Goal: Task Accomplishment & Management: Manage account settings

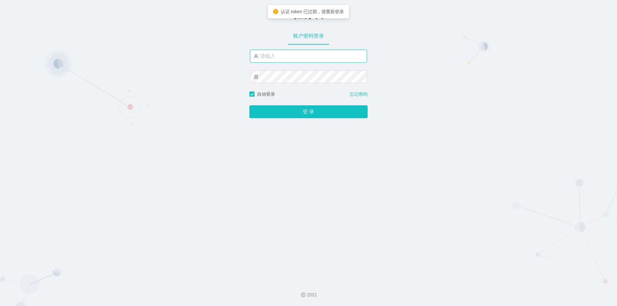
click at [309, 57] on input "text" at bounding box center [308, 56] width 117 height 13
click at [310, 53] on input "text" at bounding box center [308, 56] width 117 height 13
type input "jishu"
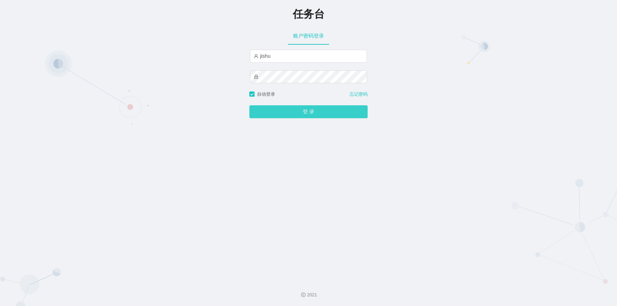
click at [316, 109] on button "登 录" at bounding box center [308, 111] width 118 height 13
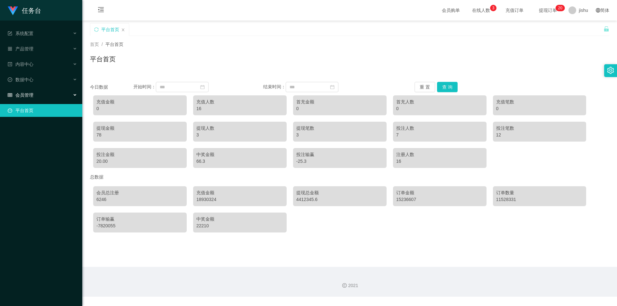
click at [34, 95] on div "会员管理" at bounding box center [41, 95] width 82 height 13
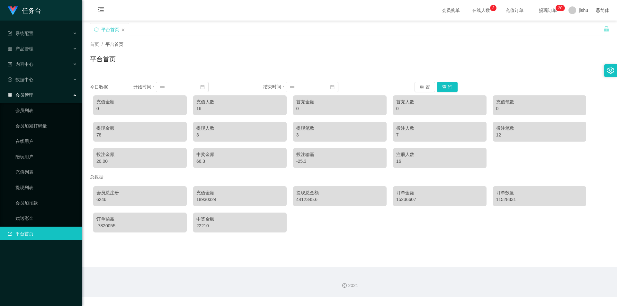
click at [34, 95] on div "会员管理" at bounding box center [41, 95] width 82 height 13
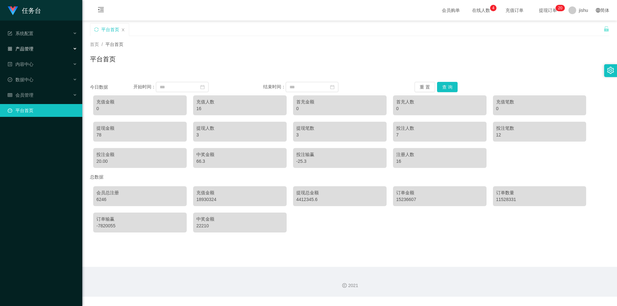
click at [32, 49] on span "产品管理" at bounding box center [21, 48] width 26 height 5
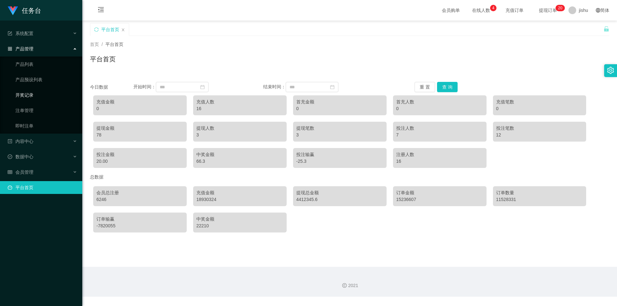
click at [27, 96] on link "开奖记录" at bounding box center [46, 95] width 62 height 13
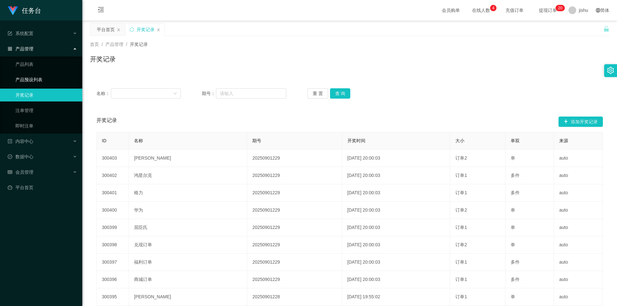
click at [33, 75] on link "产品预设列表" at bounding box center [46, 79] width 62 height 13
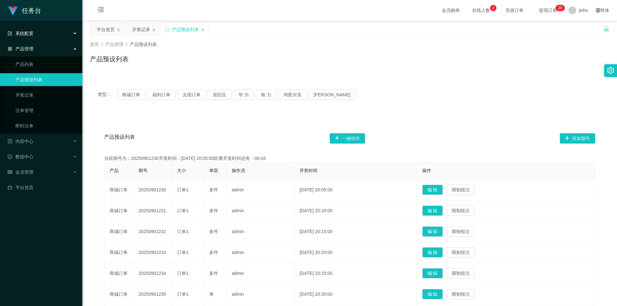
click at [41, 35] on div "系统配置" at bounding box center [41, 33] width 82 height 13
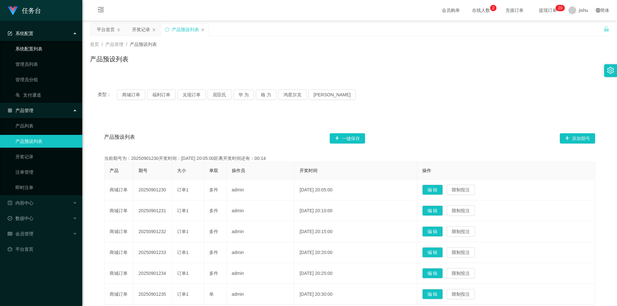
click at [39, 47] on link "系统配置列表" at bounding box center [46, 48] width 62 height 13
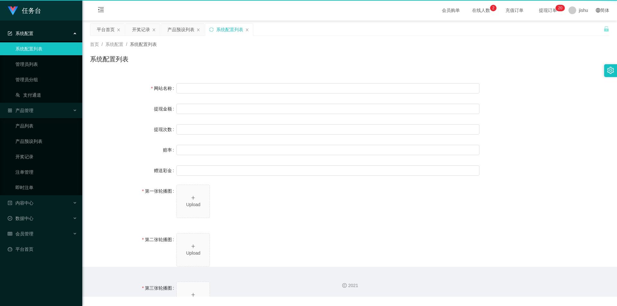
type input "任务台"
type input "10"
type input "1000000"
type input "100"
type input "0"
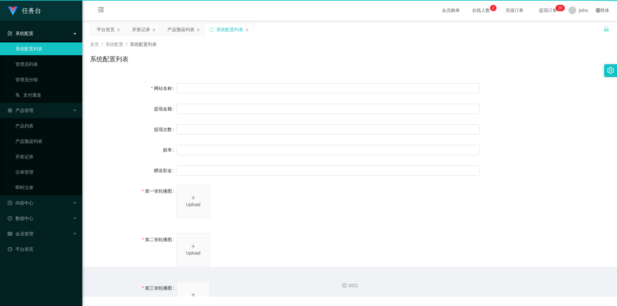
type input "[URL][DOMAIN_NAME]"
type input "平台工作台使用规则"
type input "为保障用户权益及平台运营秩序，请您严格遵守以下工作台使用规范："
type input "一、提现规则 最低提现限制：工作台账户积分满 10 积分后方可申请提现。"
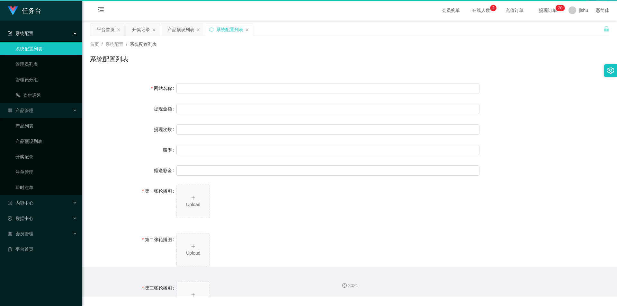
type input "二、积分管理 首次高额积分提醒：当工作台账户积分首次超过 5,000 积分时，请联系活动经理进行提现。用户需联系平台活动经理进行手动审核及分笔提现。"
type input "三、任务接单规范 下单须知："
type input "所有任务需严格按照平台活动经理的指导流程进行操作。"
type input "严禁私下接单、绕过系统或通过非官方渠道接单（如通过个人账号、自行匹配等方式）。"
type input "·违规操作可能导致任务失败，并视情节冻结工作台账户或永久封禁账号。"
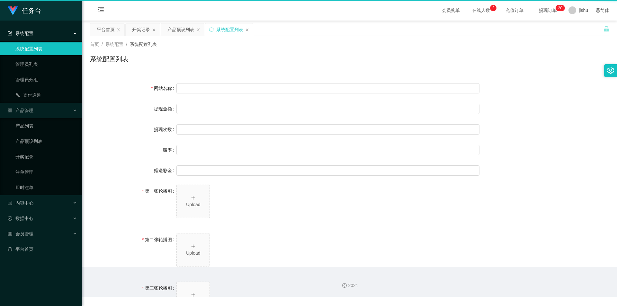
type input "系统任务对接要求："
type input "若未按指导流程操作或擅自修改操作步骤，系统将无法正确识别并分配任务，导致任务失败。"
type input "·因此类行为造成损失，平台将不予补偿，且有权限制或终止用户账号的工作权限。"
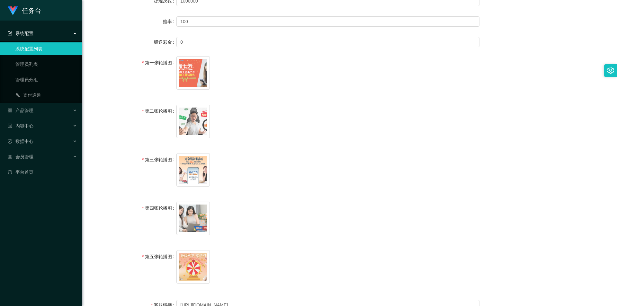
scroll to position [225, 0]
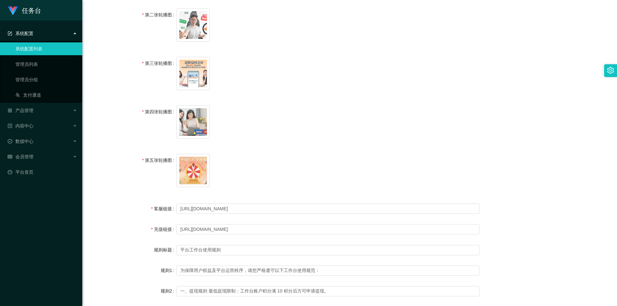
click at [46, 34] on div "系统配置" at bounding box center [41, 33] width 82 height 13
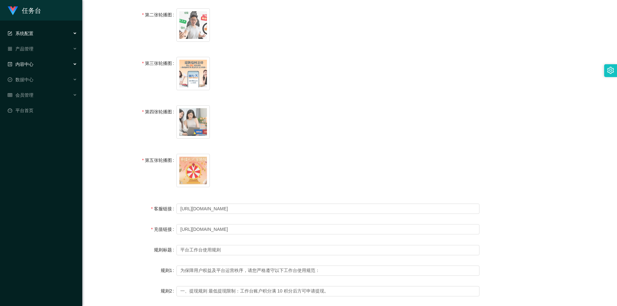
click at [45, 58] on div "内容中心" at bounding box center [41, 64] width 82 height 13
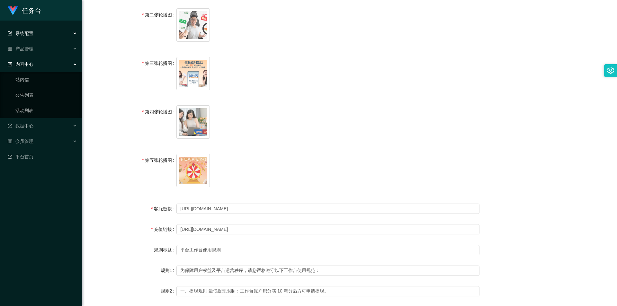
click at [37, 61] on div "内容中心" at bounding box center [41, 64] width 82 height 13
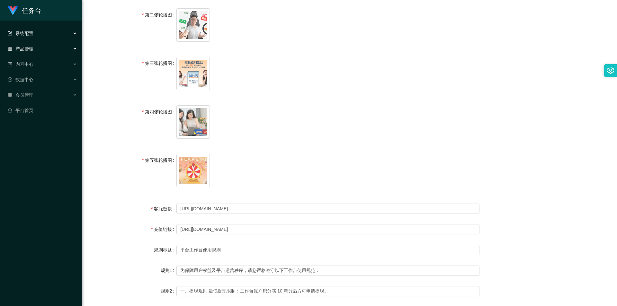
click at [40, 51] on div "产品管理" at bounding box center [41, 48] width 82 height 13
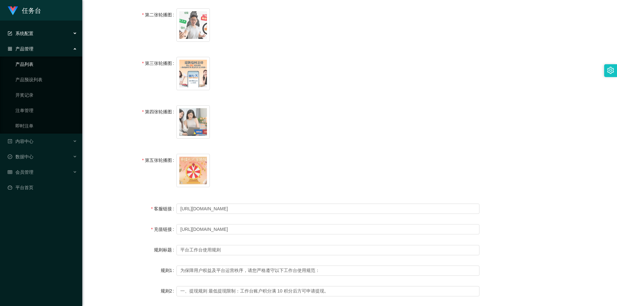
click at [30, 65] on link "产品列表" at bounding box center [46, 64] width 62 height 13
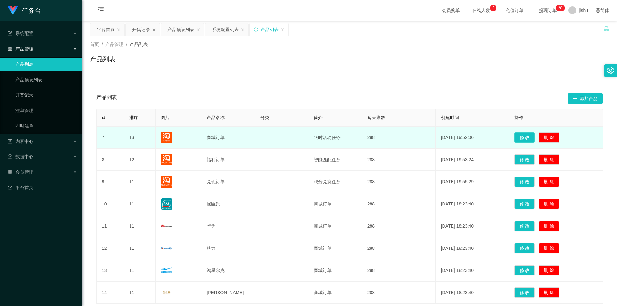
click at [522, 135] on button "修 改" at bounding box center [524, 137] width 21 height 10
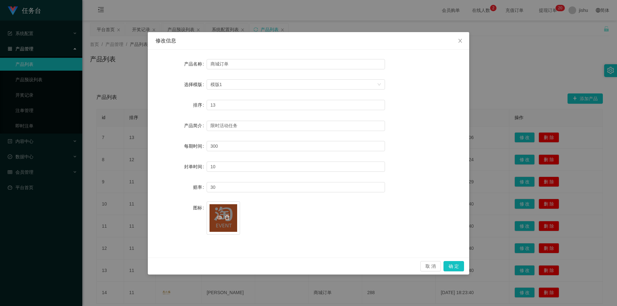
click at [226, 216] on icon "图标: delete" at bounding box center [227, 217] width 4 height 4
click at [224, 216] on icon "图标: plus" at bounding box center [223, 214] width 4 height 4
click at [451, 267] on button "确 定" at bounding box center [453, 266] width 21 height 10
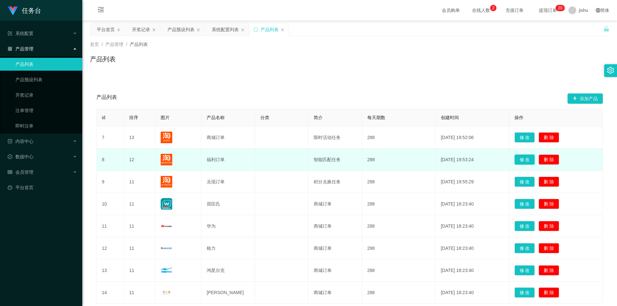
click at [524, 160] on button "修 改" at bounding box center [524, 159] width 21 height 10
type input "福利订单"
type input "12"
type input "智能匹配任务"
type input "50"
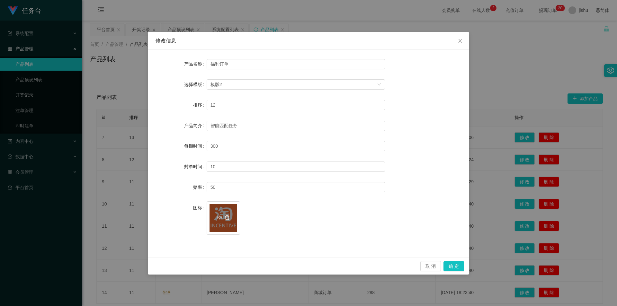
click at [228, 217] on icon "图标: delete" at bounding box center [227, 217] width 4 height 4
click at [222, 218] on div "上传" at bounding box center [223, 217] width 28 height 13
click at [454, 266] on button "确 定" at bounding box center [453, 266] width 21 height 10
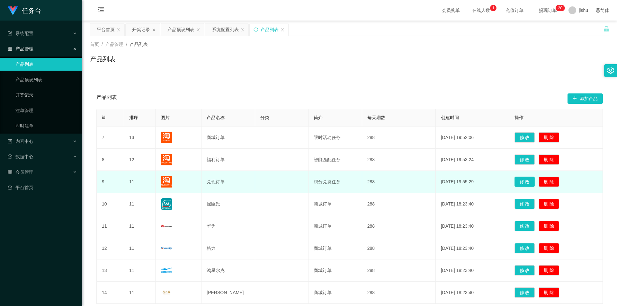
click at [516, 181] on button "修 改" at bounding box center [524, 182] width 21 height 10
type input "兑现订单"
type input "11"
type input "积分兑换任务"
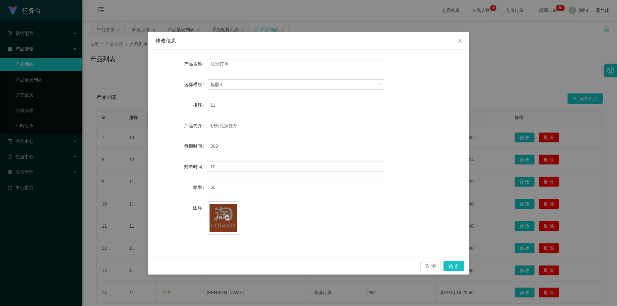
click at [228, 218] on icon "图标: delete" at bounding box center [226, 217] width 5 height 5
click at [225, 217] on div "上传" at bounding box center [223, 217] width 28 height 13
click at [447, 262] on button "确 定" at bounding box center [453, 266] width 21 height 10
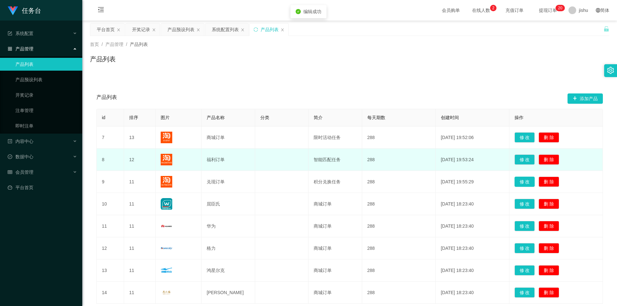
scroll to position [48, 0]
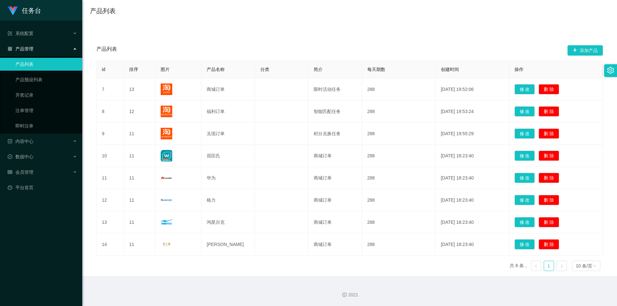
click at [322, 31] on div "产品列表 添加产品 id 排序 图片 产品名称 分类 简介 每天期数 创建时间 操作 7 13 商城订单 限时活动任务 288 [DATE] 19:52:06…" at bounding box center [349, 151] width 519 height 250
